Goal: Task Accomplishment & Management: Complete application form

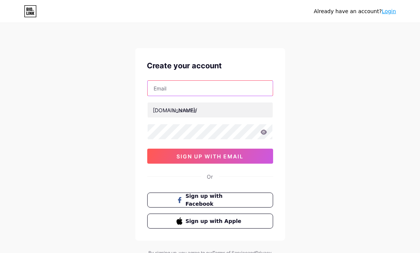
click at [180, 93] on input "text" at bounding box center [210, 88] width 125 height 15
click at [190, 88] on input "[EMAIL_ADDRESS][DOMAIN_NAME]" at bounding box center [210, 88] width 125 height 15
paste input "[PERSON_NAME]"
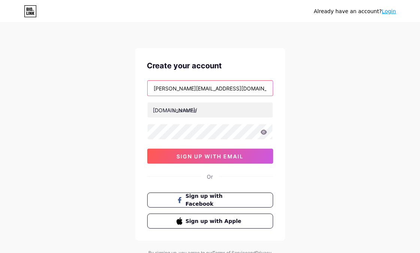
drag, startPoint x: 196, startPoint y: 87, endPoint x: 144, endPoint y: 92, distance: 52.4
click at [144, 92] on div "Create your account [PERSON_NAME][EMAIL_ADDRESS][DOMAIN_NAME] [DOMAIN_NAME]/ 0c…" at bounding box center [210, 144] width 150 height 192
type input "[PERSON_NAME][EMAIL_ADDRESS][DOMAIN_NAME]"
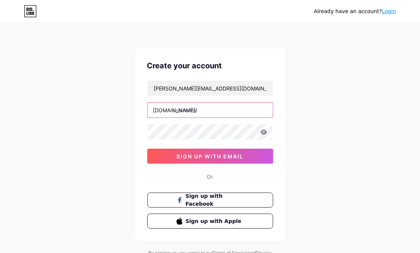
click at [184, 114] on input "text" at bounding box center [210, 109] width 125 height 15
paste input "[PERSON_NAME]"
type input "[PERSON_NAME]"
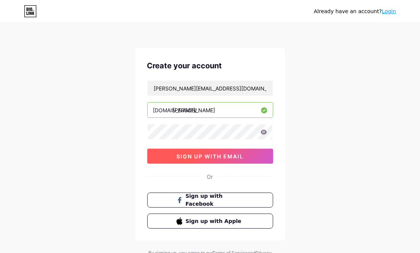
click at [179, 156] on span "sign up with email" at bounding box center [210, 156] width 67 height 6
